Goal: Communication & Community: Answer question/provide support

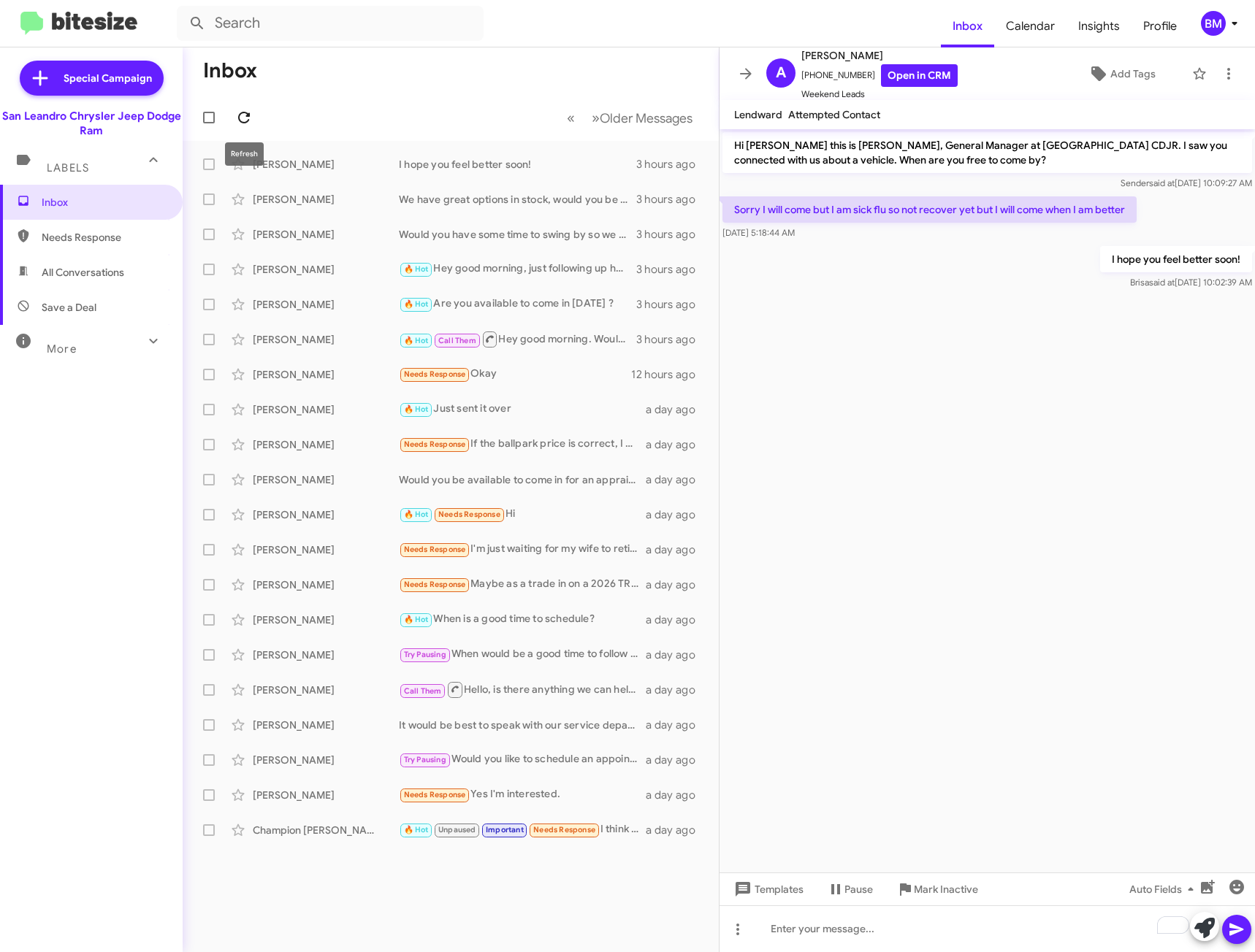
click at [246, 116] on icon at bounding box center [244, 117] width 18 height 18
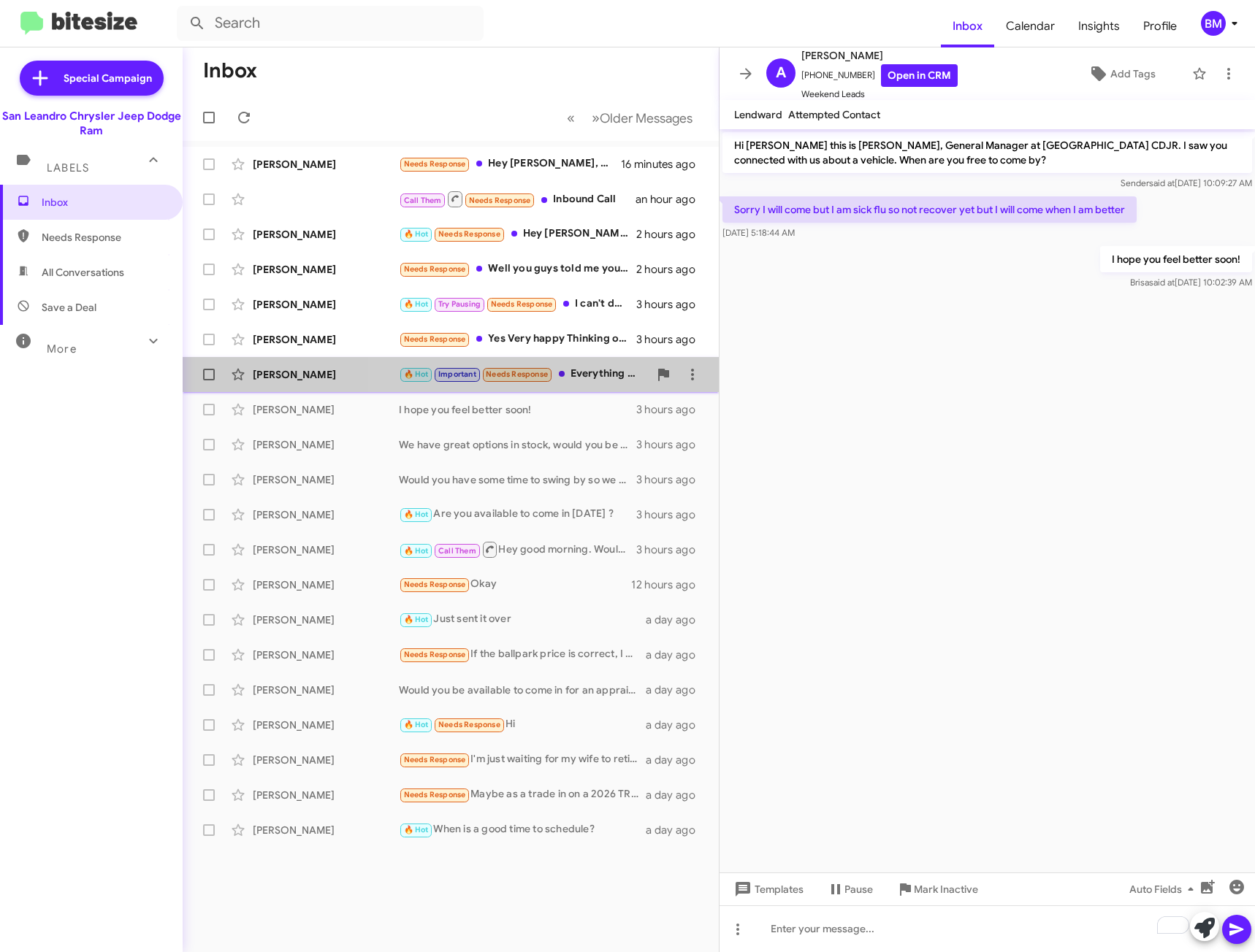
click at [627, 371] on div "🔥 Hot Important Needs Response Everything was good it was just the vehicle and …" at bounding box center [523, 374] width 250 height 17
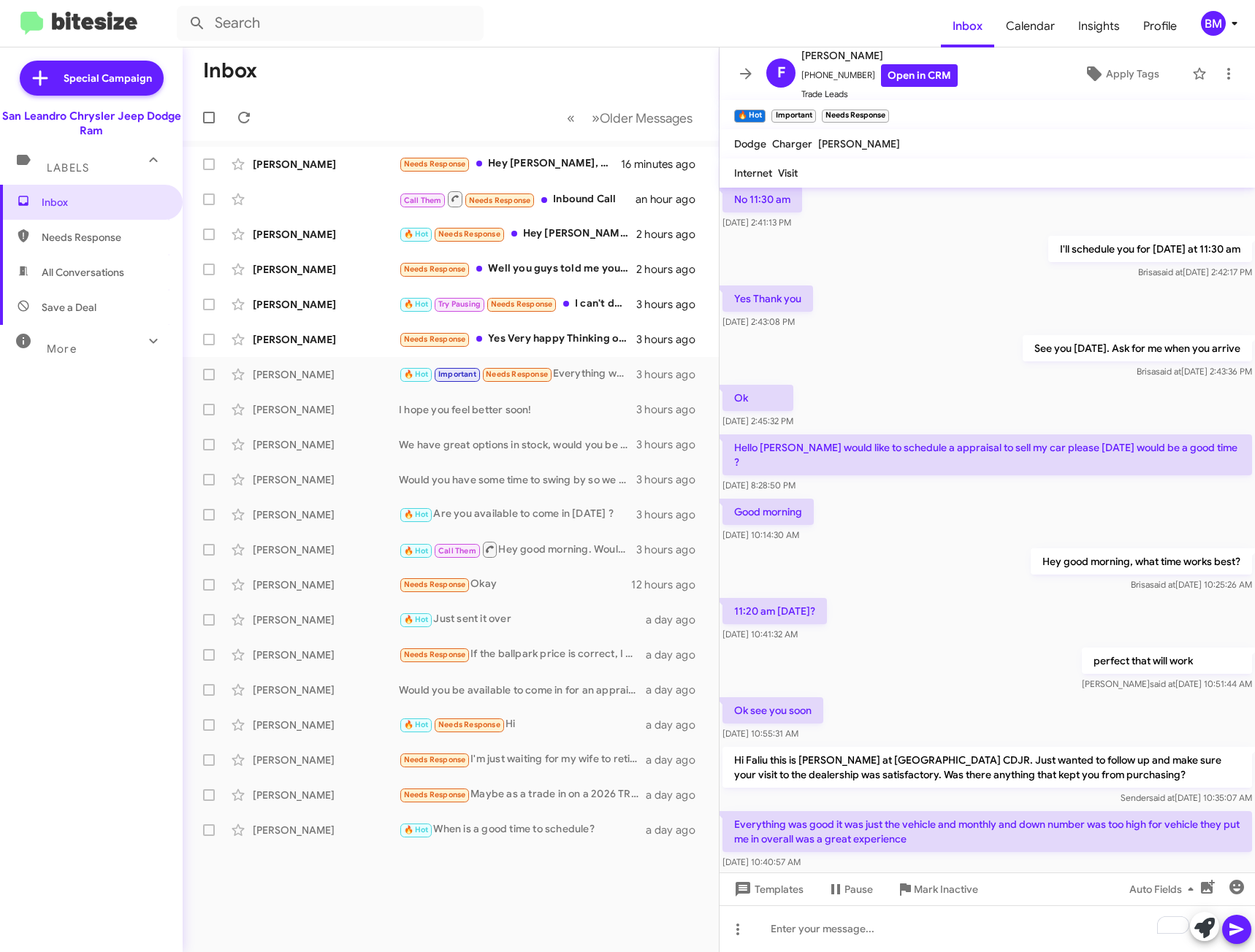
scroll to position [410, 0]
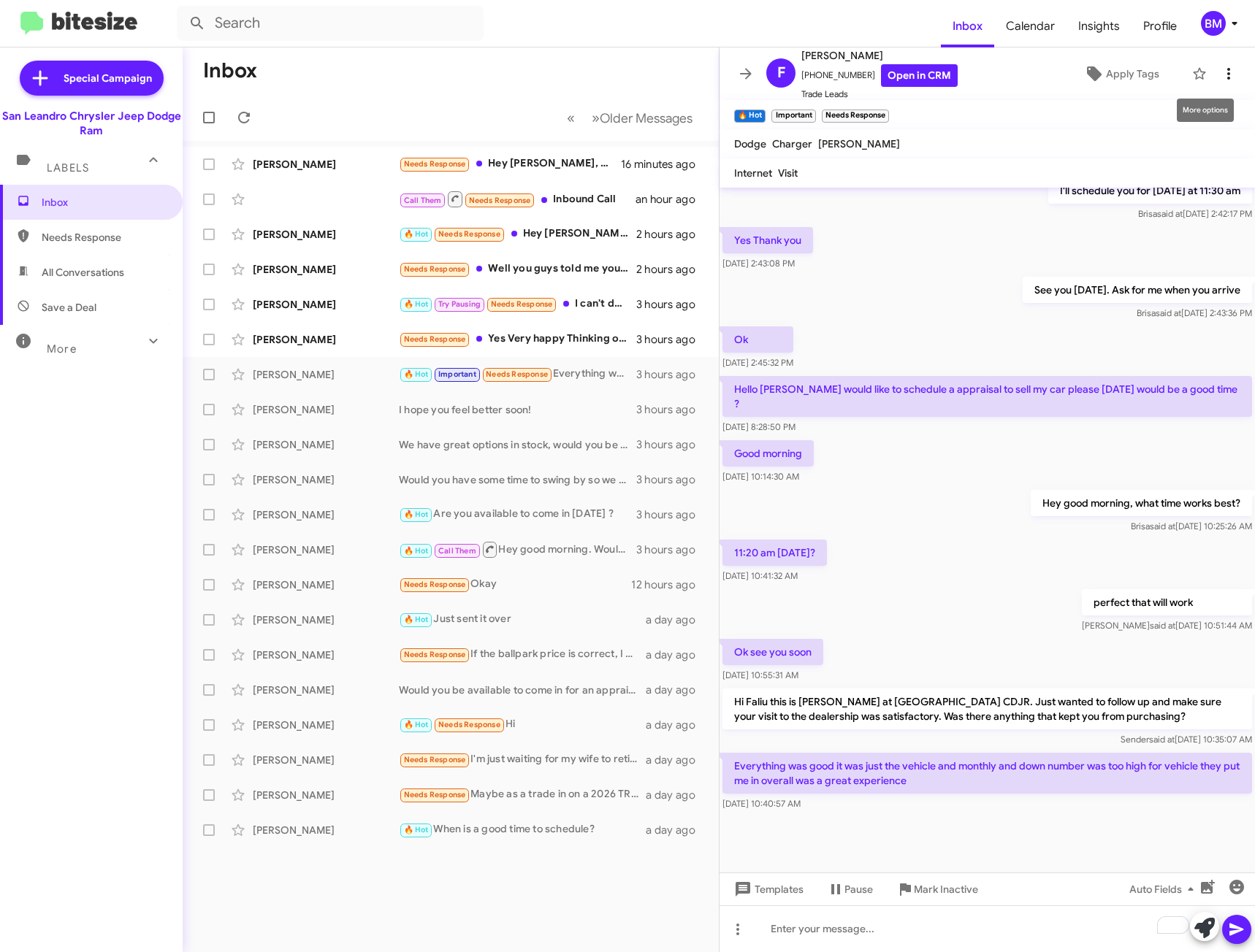
click at [1214, 74] on span at bounding box center [1229, 74] width 29 height 18
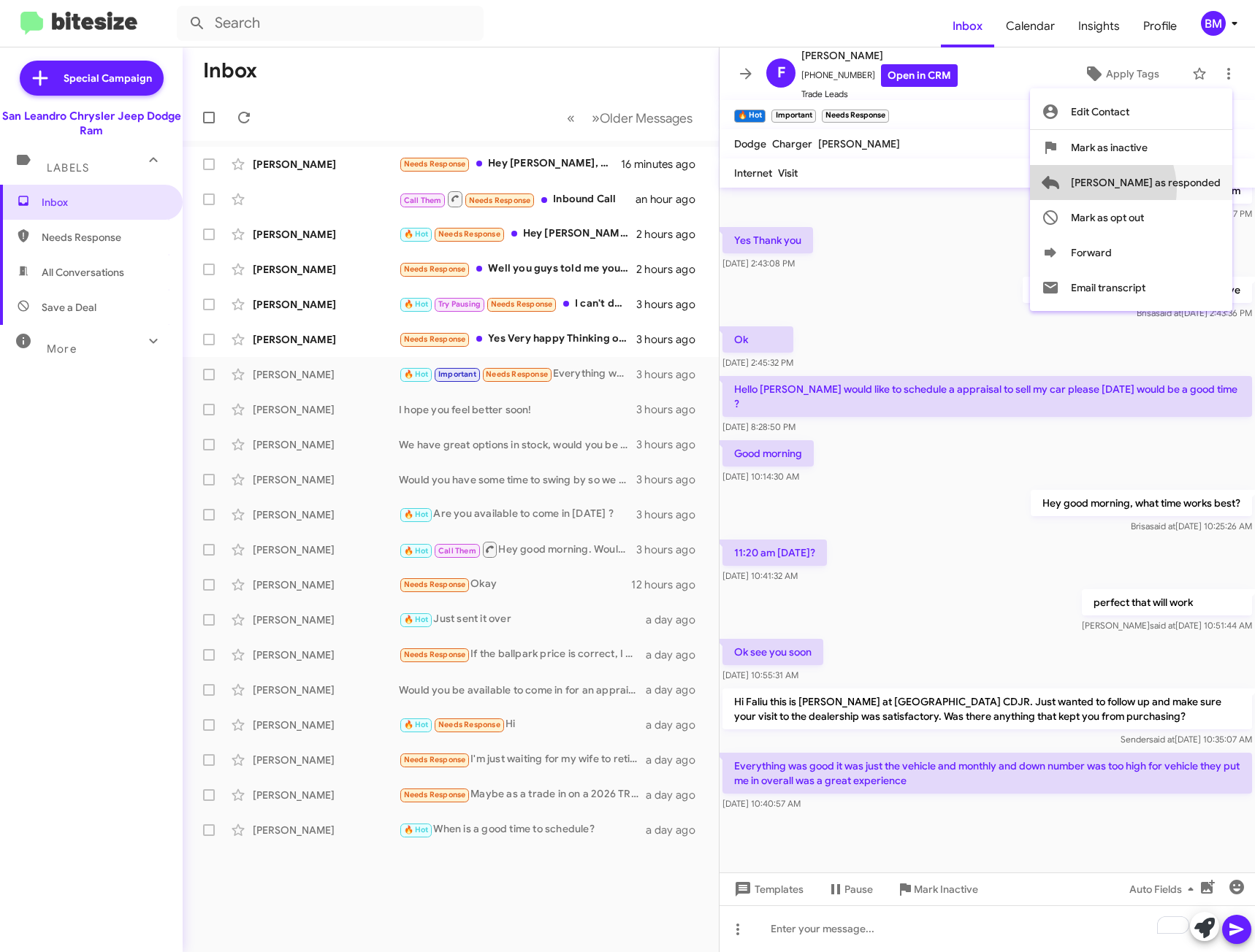
click at [1153, 189] on span "[PERSON_NAME] as responded" at bounding box center [1146, 183] width 150 height 35
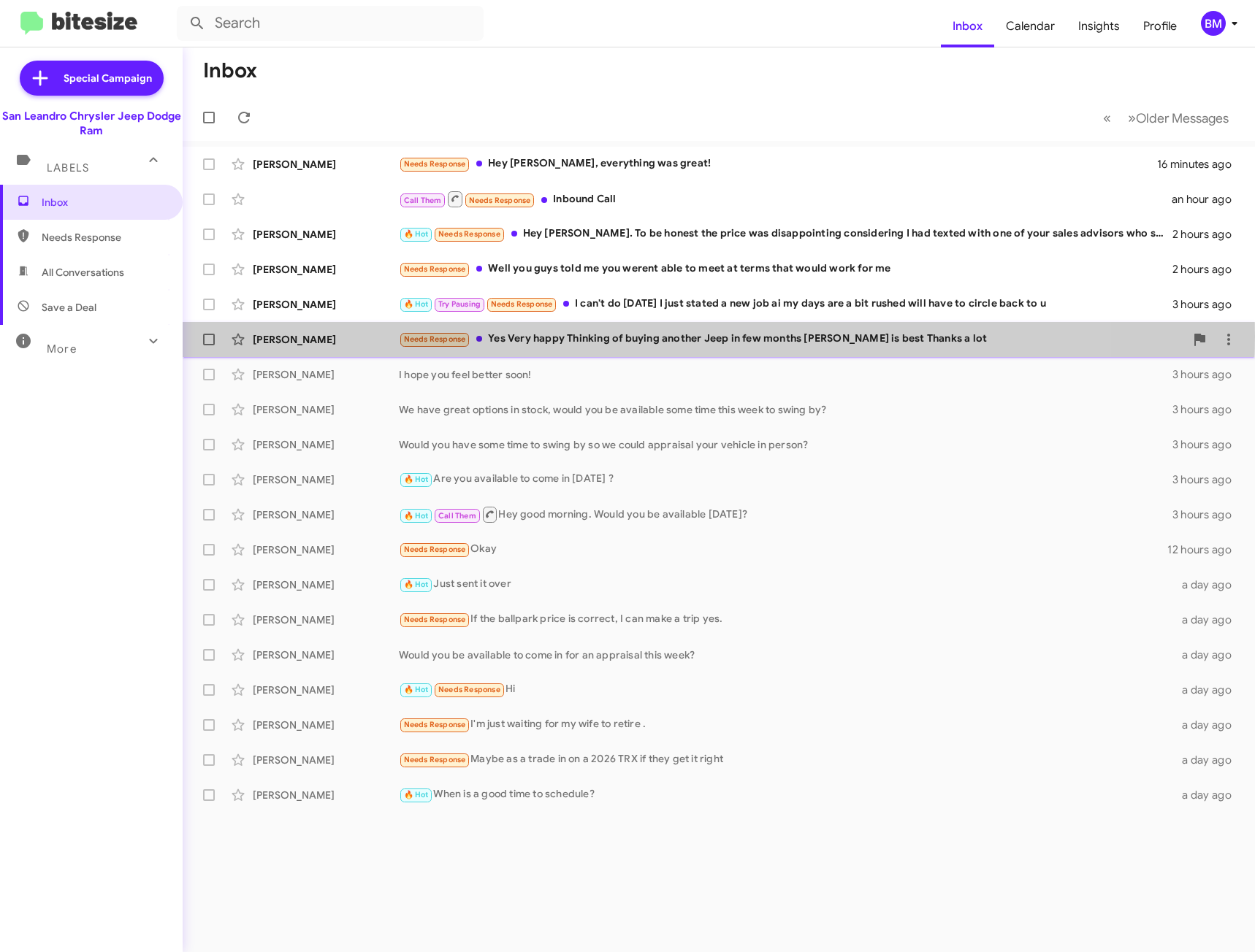
click at [626, 337] on div "Needs Response Yes Very happy Thinking of buying another Jeep in few months [PE…" at bounding box center [792, 339] width 786 height 17
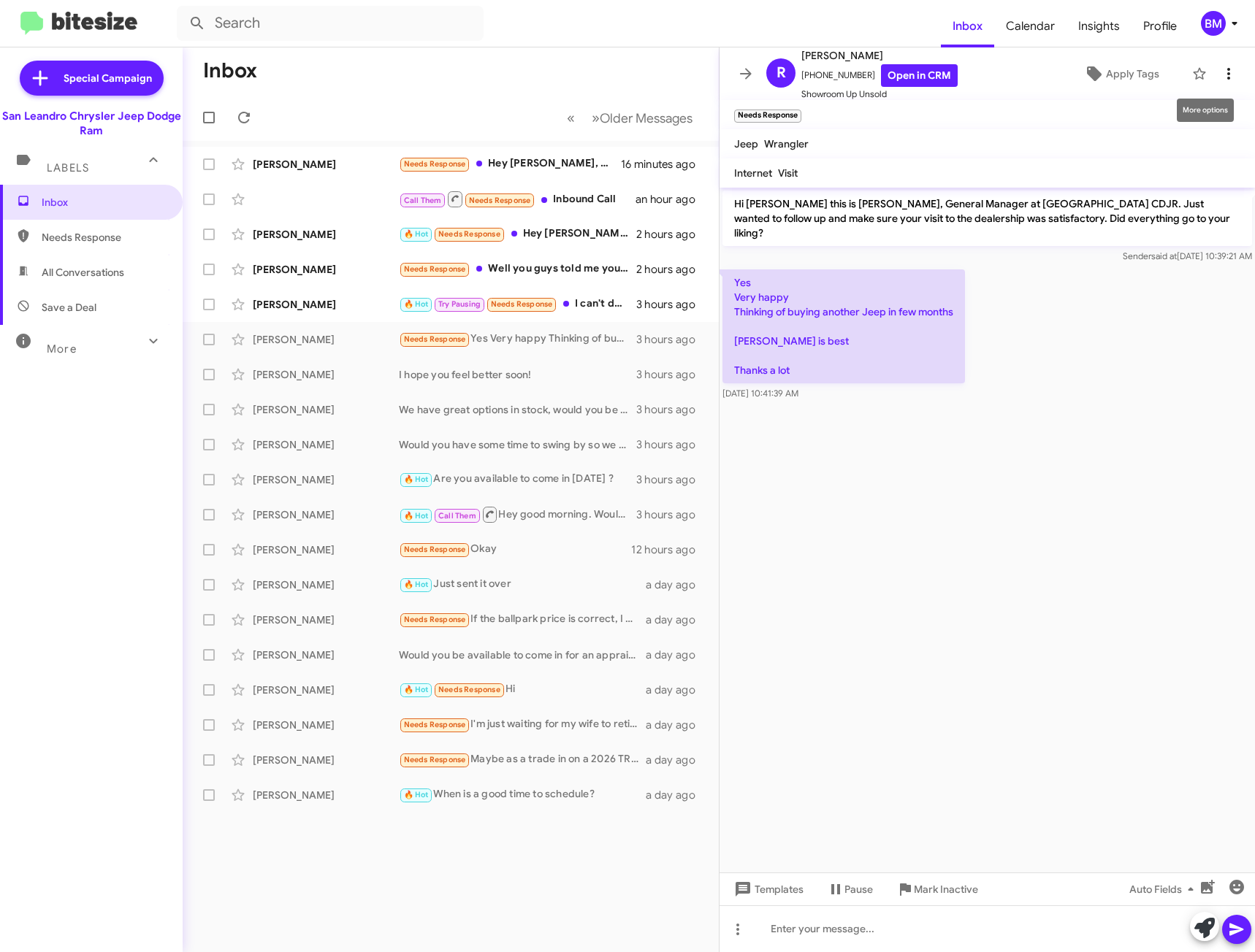
click at [1221, 80] on icon at bounding box center [1229, 74] width 18 height 18
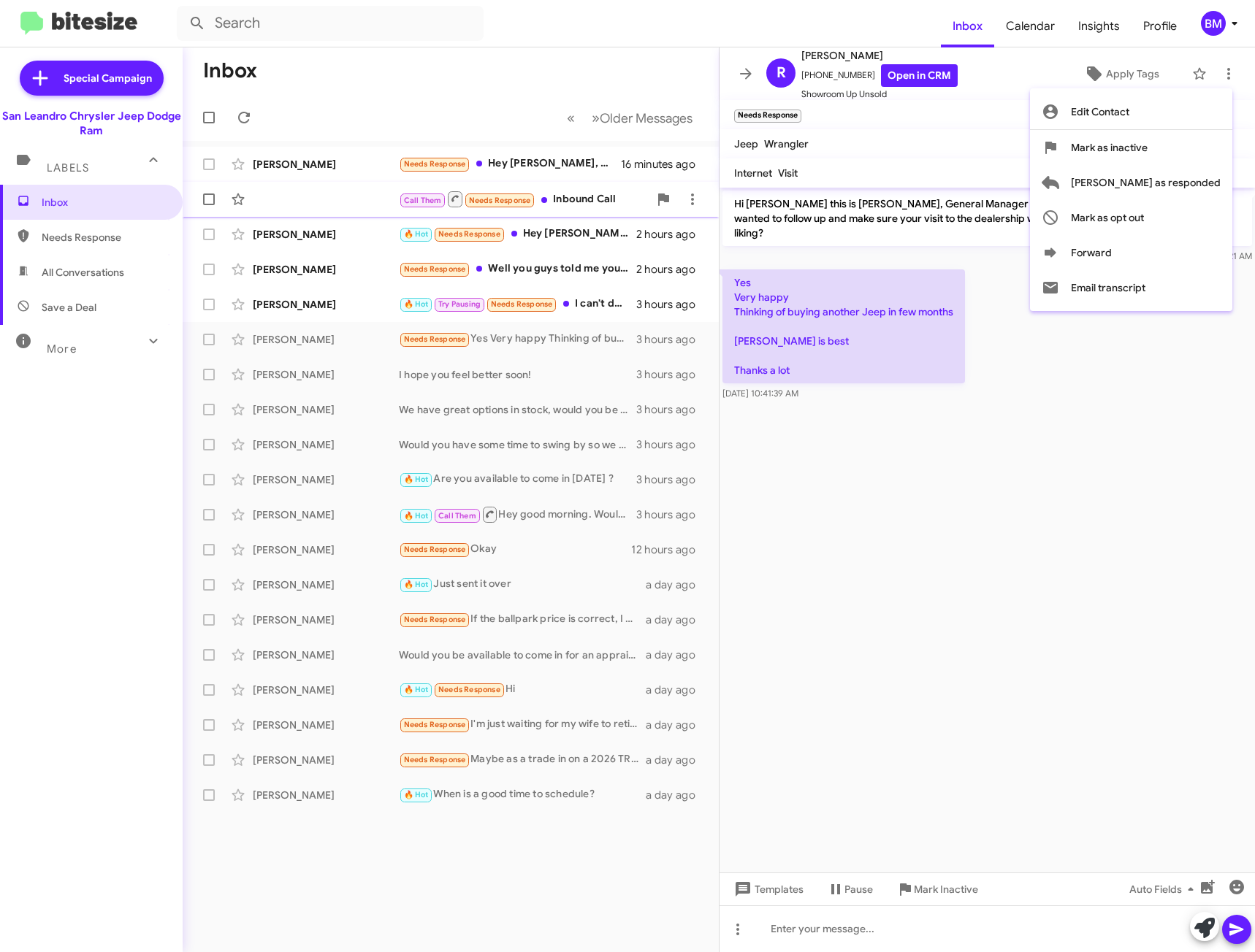
click at [1134, 184] on span "[PERSON_NAME] as responded" at bounding box center [1146, 183] width 150 height 35
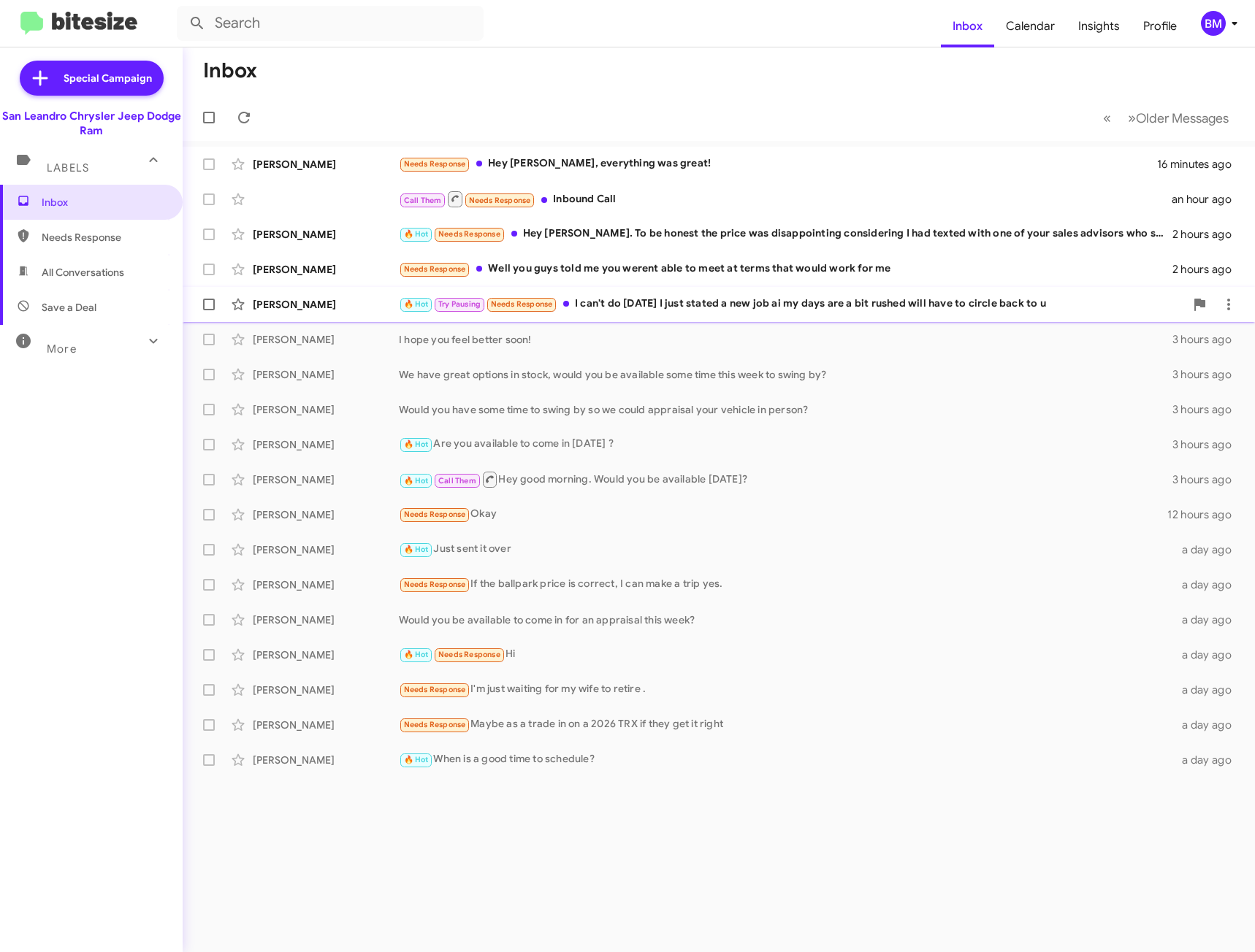
click at [872, 296] on div "🔥 Hot Try Pausing Needs Response I can't do [DATE] I just stated a new job ai m…" at bounding box center [792, 304] width 786 height 17
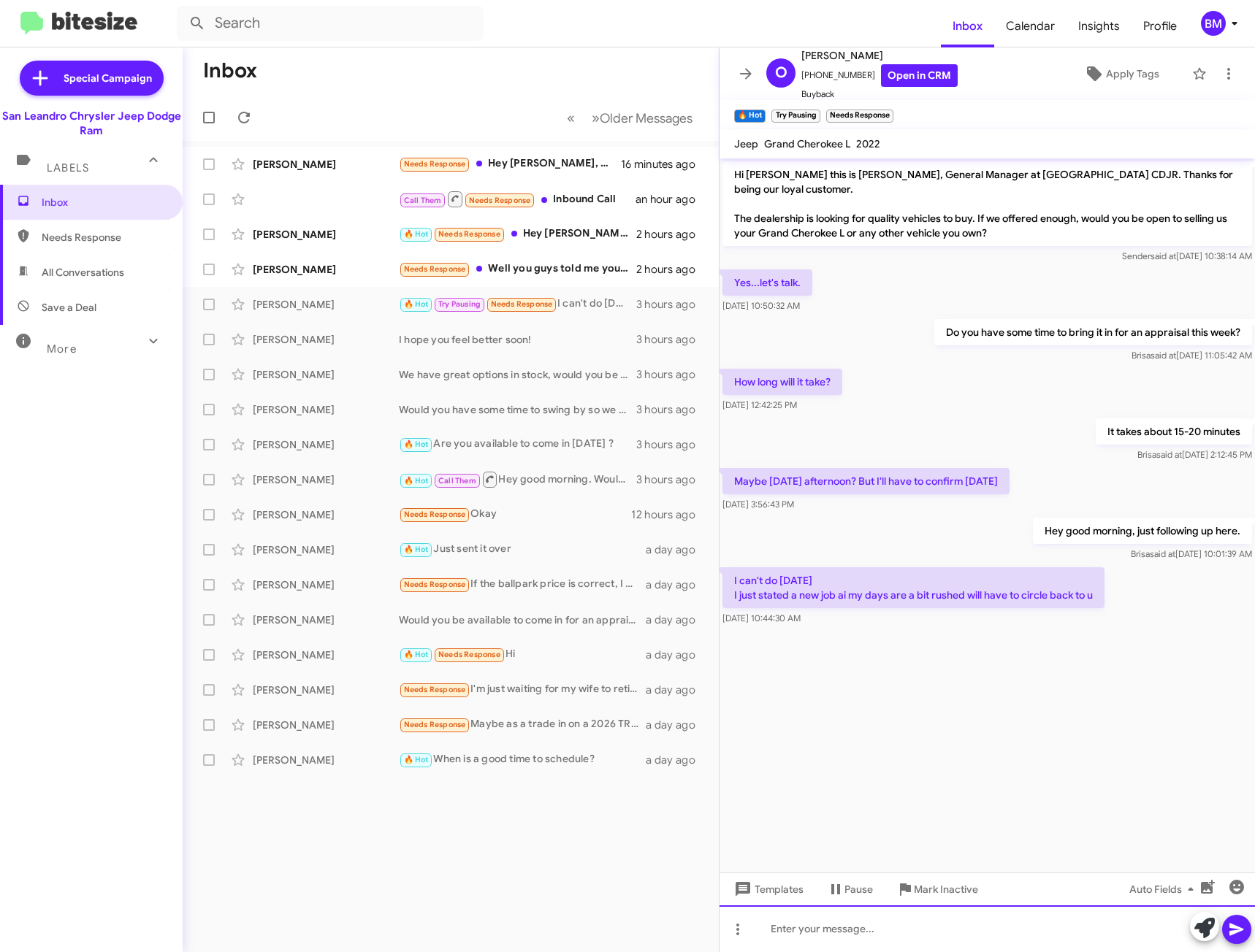
click at [872, 933] on div at bounding box center [987, 928] width 536 height 47
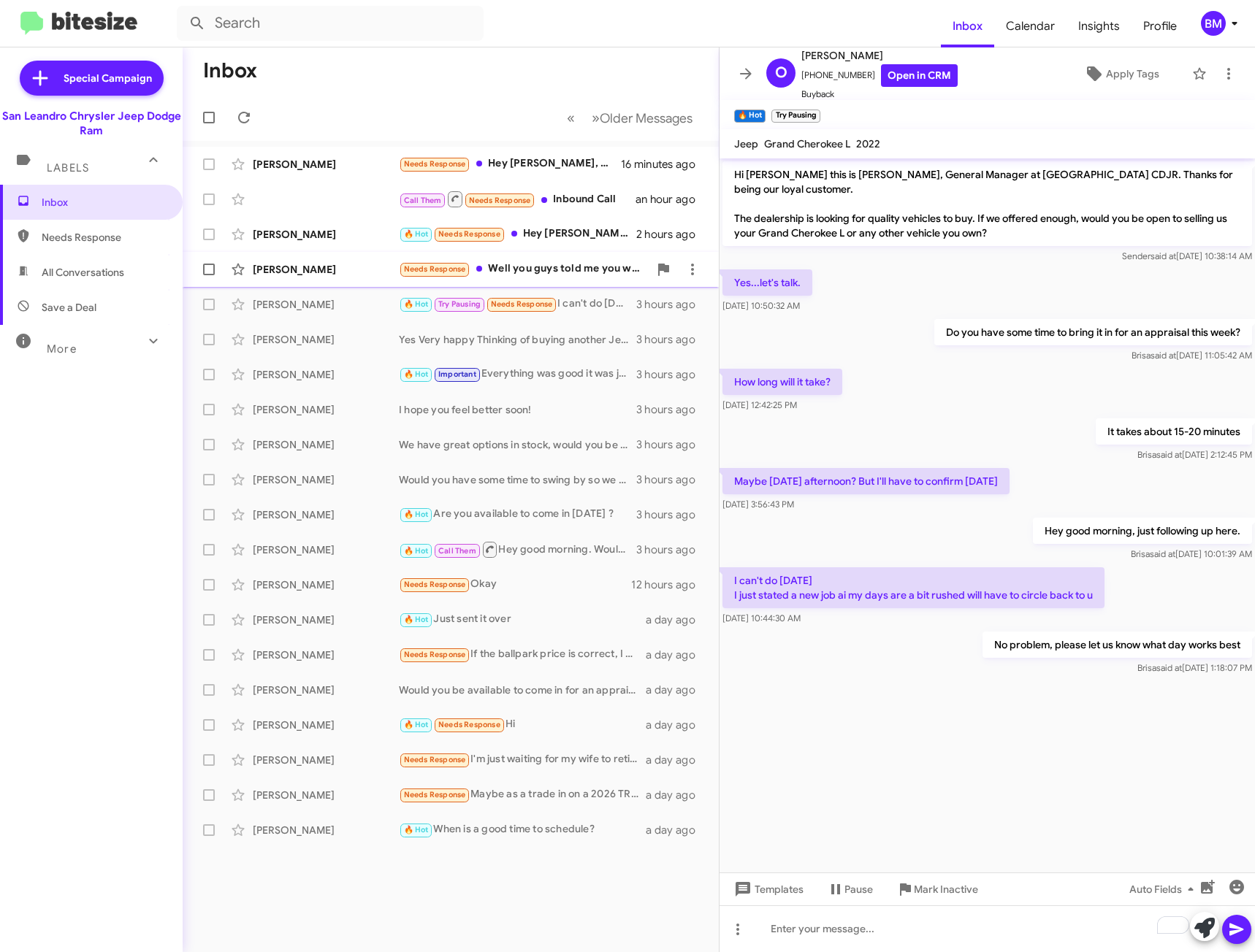
click at [579, 266] on div "Needs Response Well you guys told me you werent able to meet at terms that woul…" at bounding box center [523, 269] width 250 height 17
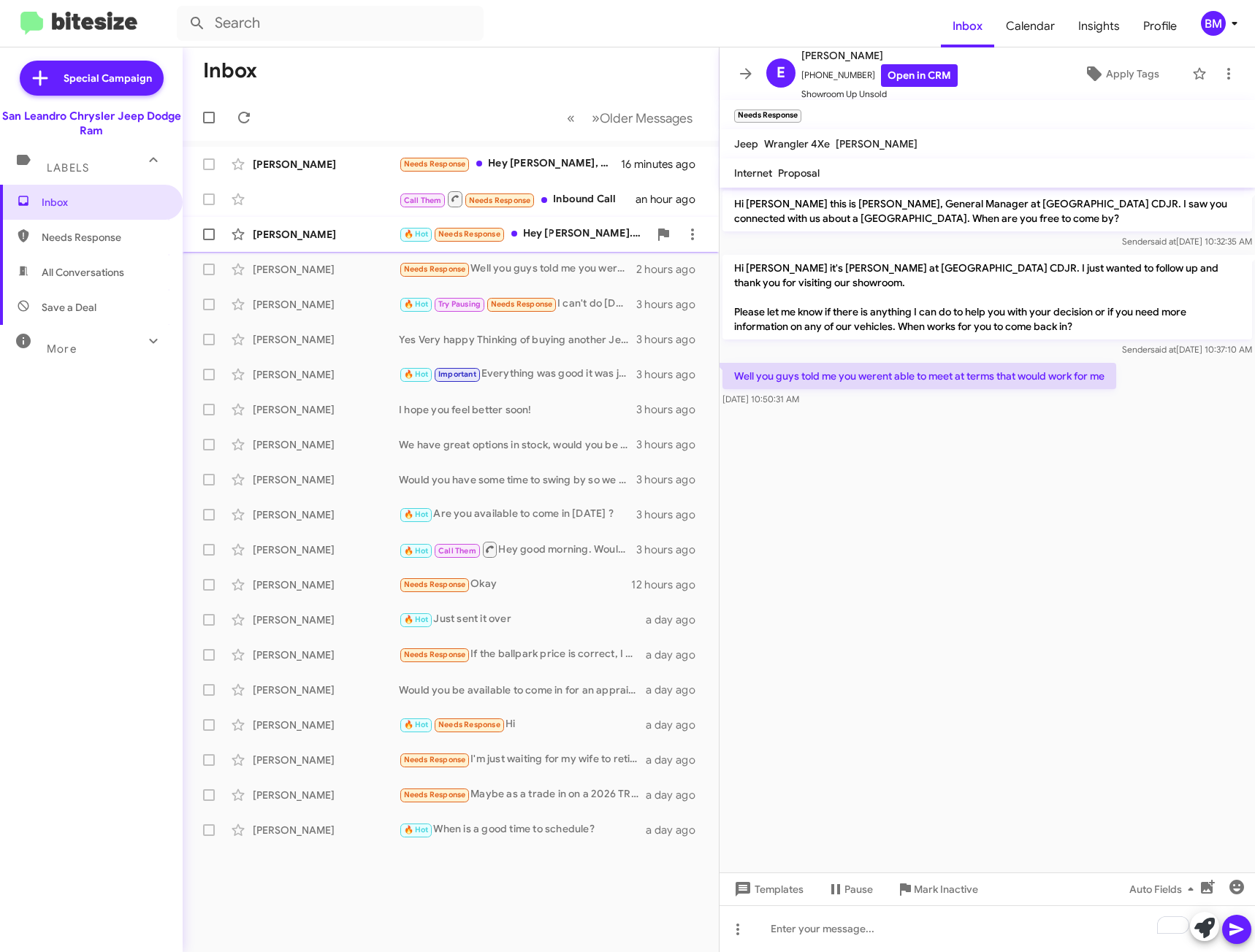
click at [581, 229] on div "🔥 Hot Needs Response Hey [PERSON_NAME]. To be honest the price was disappointin…" at bounding box center [523, 234] width 250 height 17
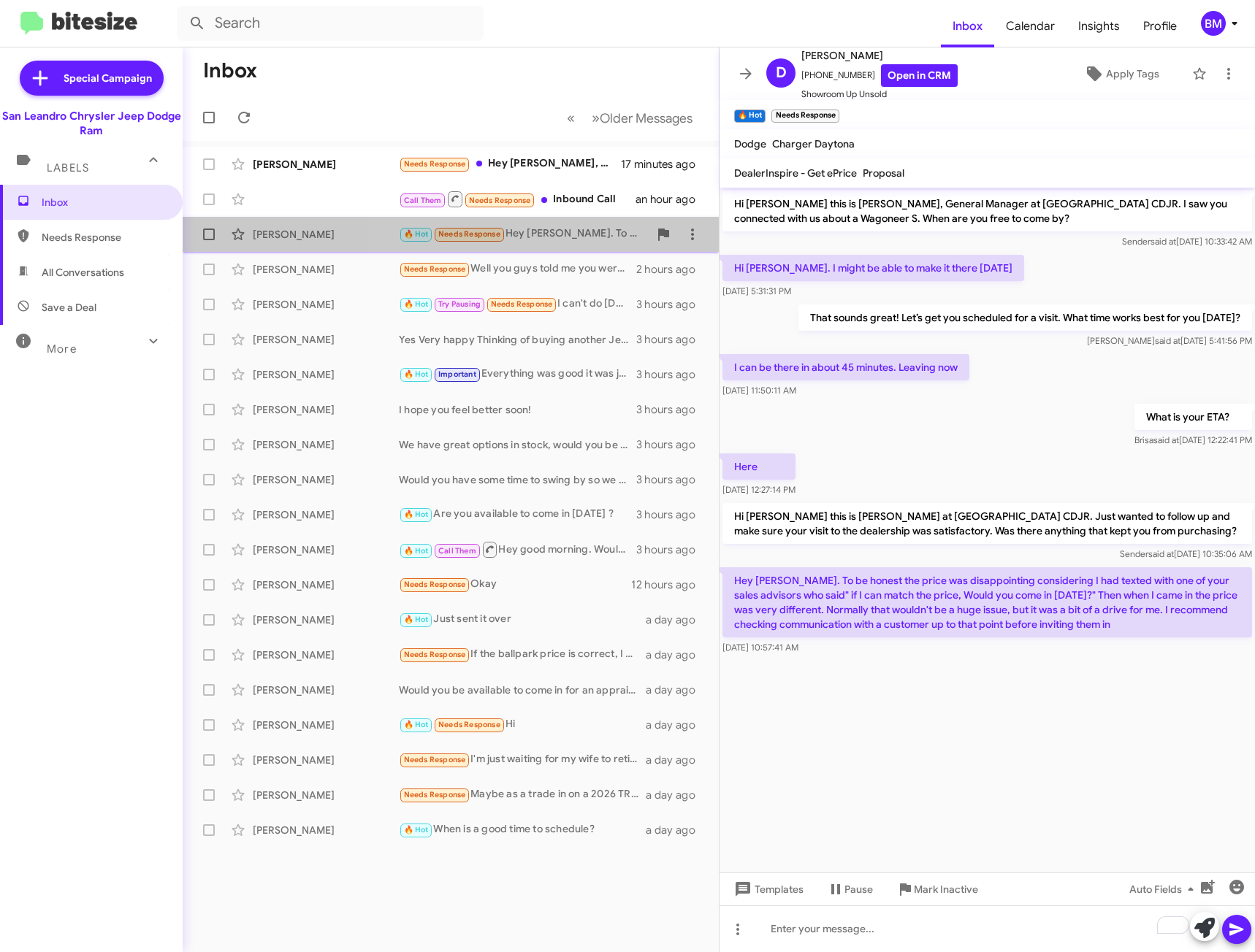
click at [580, 219] on span "[PERSON_NAME] 🔥 Hot Needs Response Hey [PERSON_NAME]. To be honest the price wa…" at bounding box center [451, 235] width 537 height 35
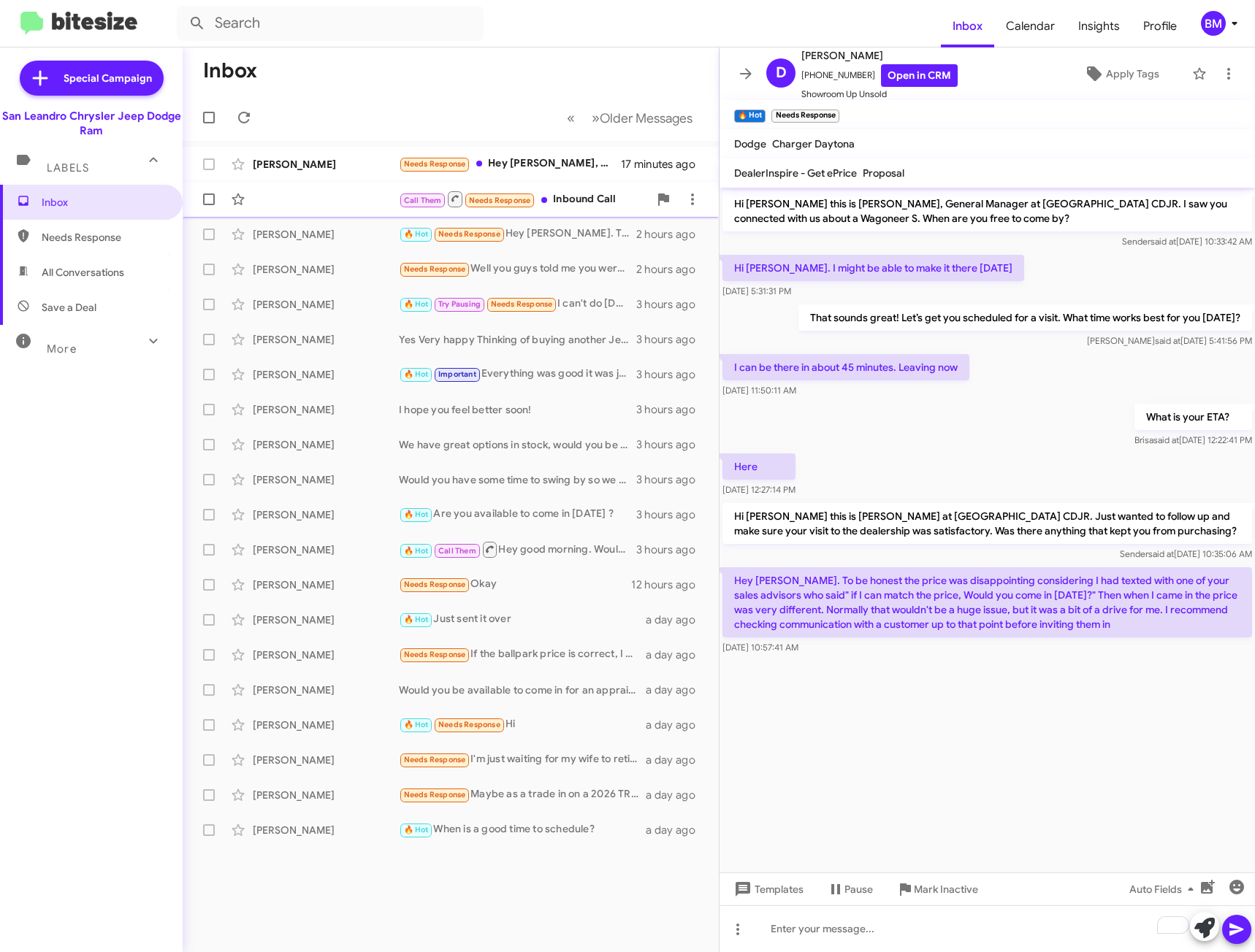
click at [580, 199] on div "Call Them Needs Response Inbound Call" at bounding box center [523, 199] width 250 height 19
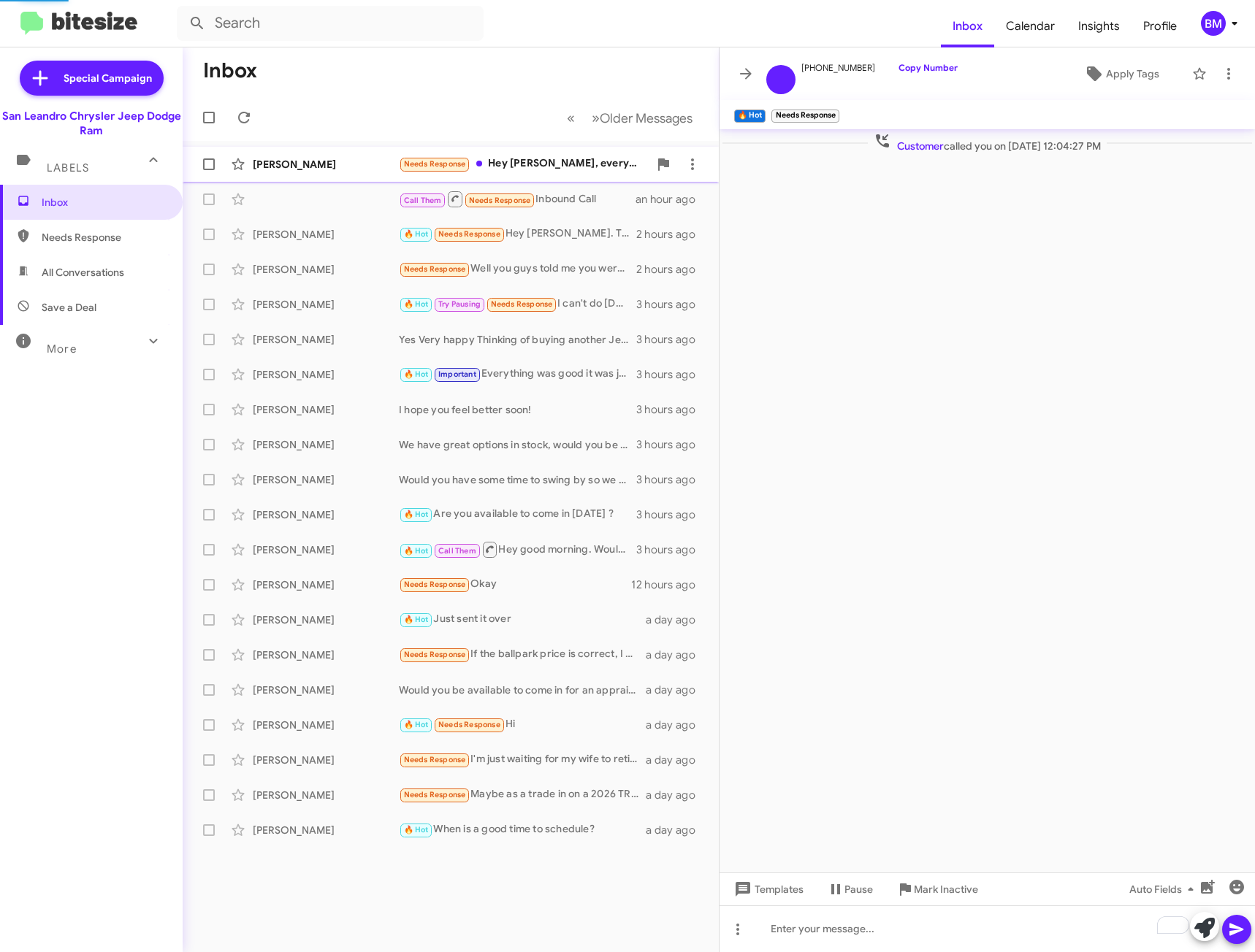
click at [571, 165] on div "Needs Response Hey [PERSON_NAME], everything was great!" at bounding box center [523, 163] width 250 height 17
